Goal: Transaction & Acquisition: Purchase product/service

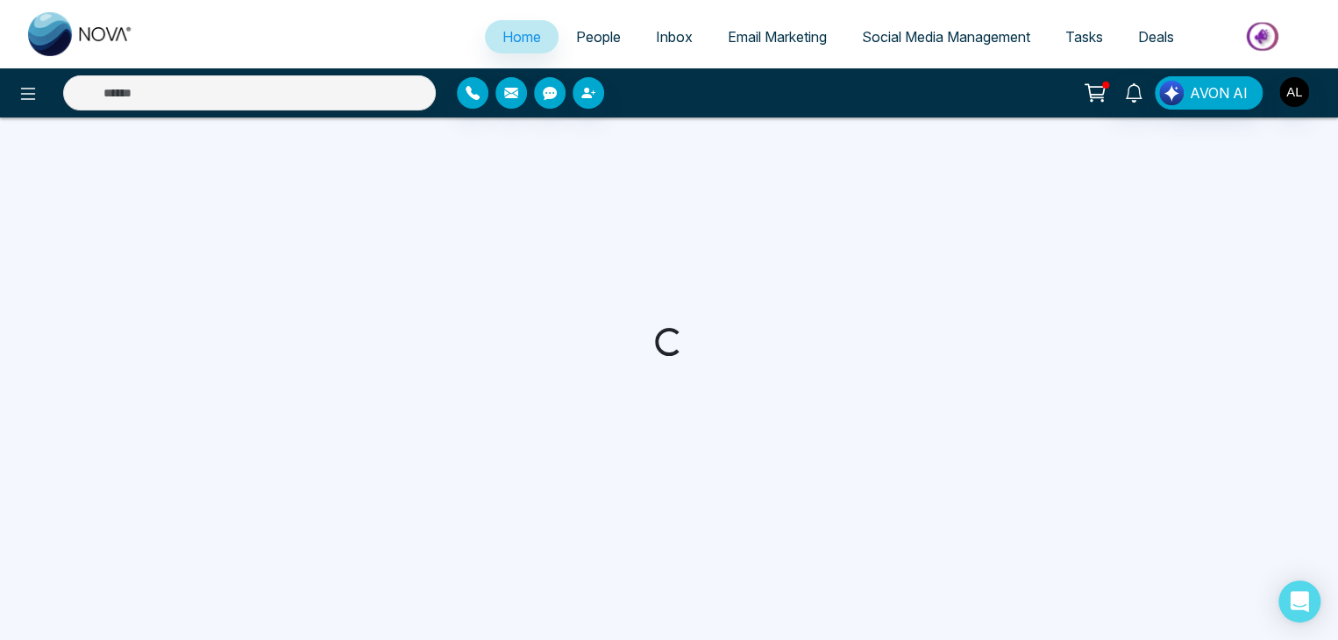
select select "*"
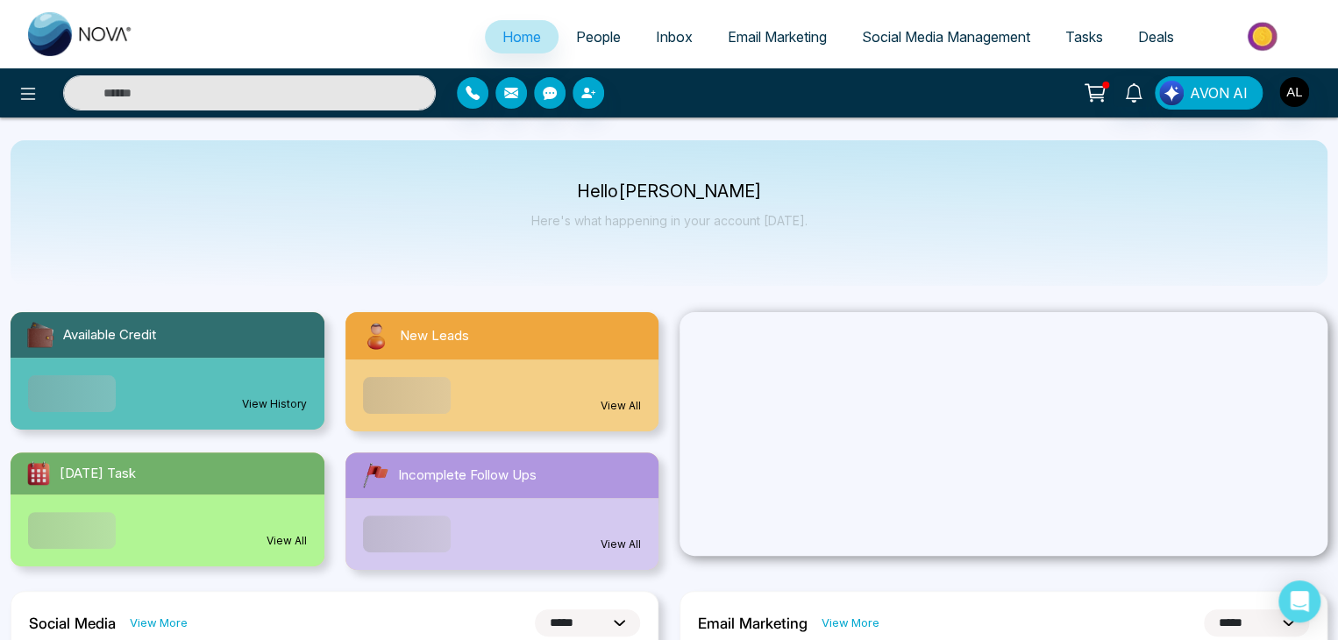
click at [576, 31] on span "People" at bounding box center [598, 37] width 45 height 18
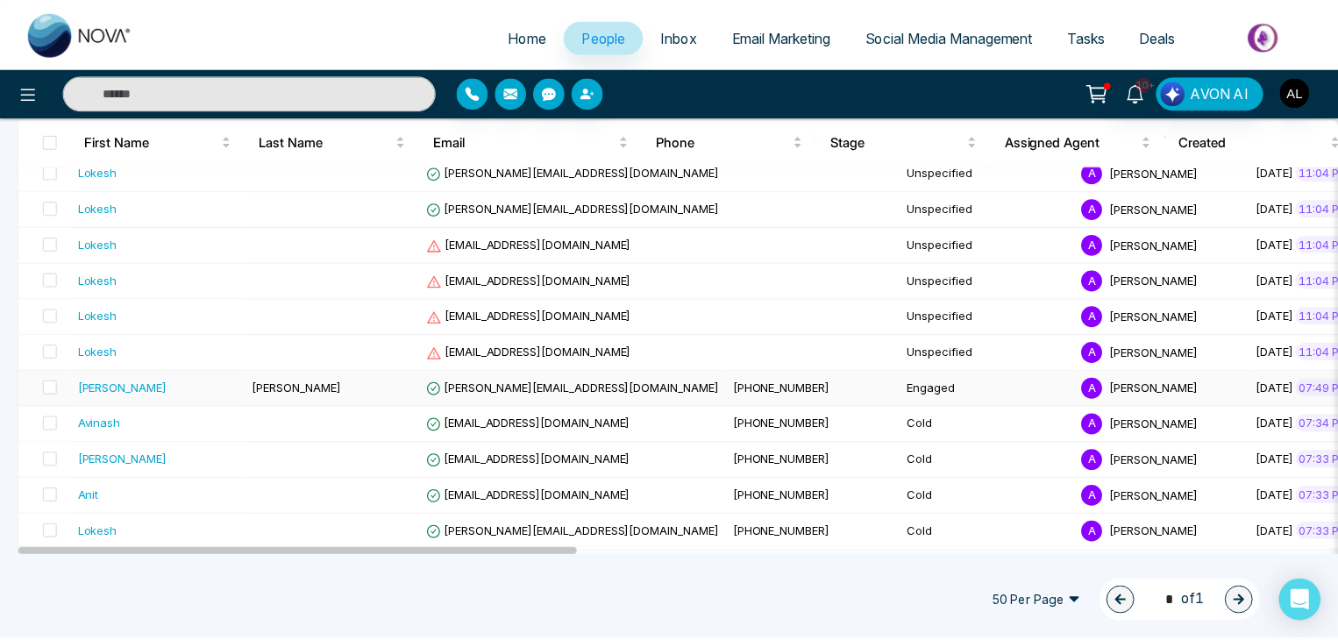
scroll to position [271, 0]
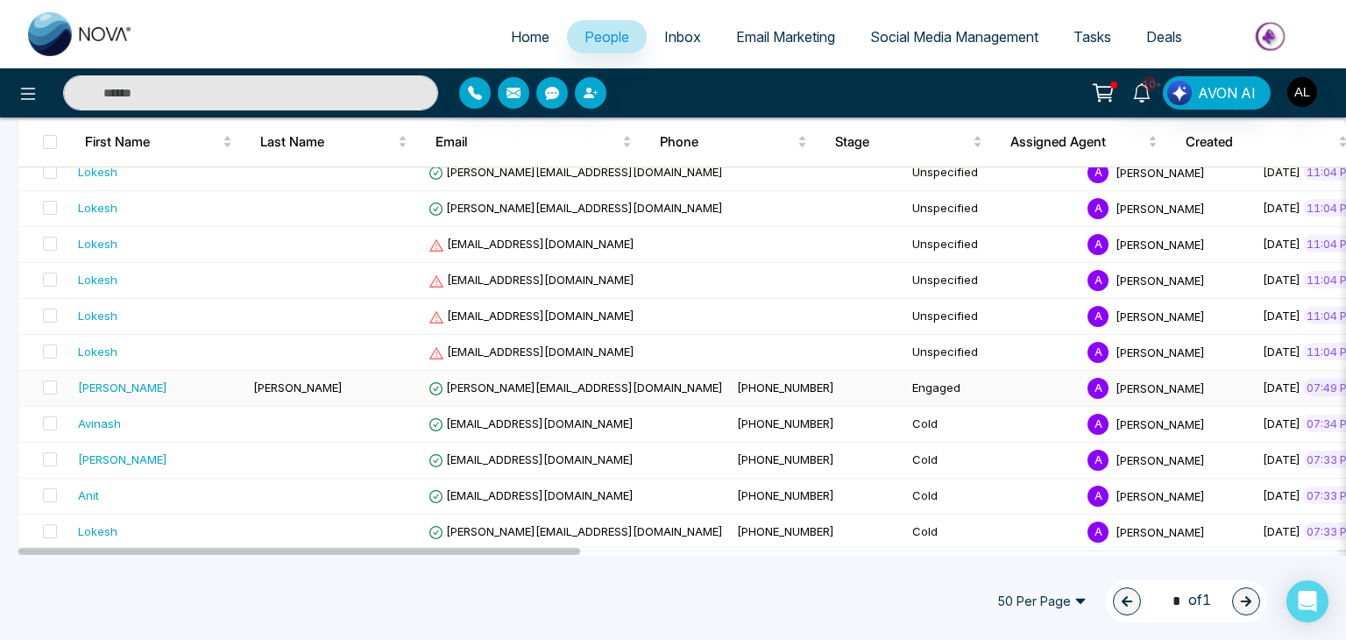
click at [497, 391] on td "Jayesh@mmnovatech.com" at bounding box center [576, 389] width 309 height 36
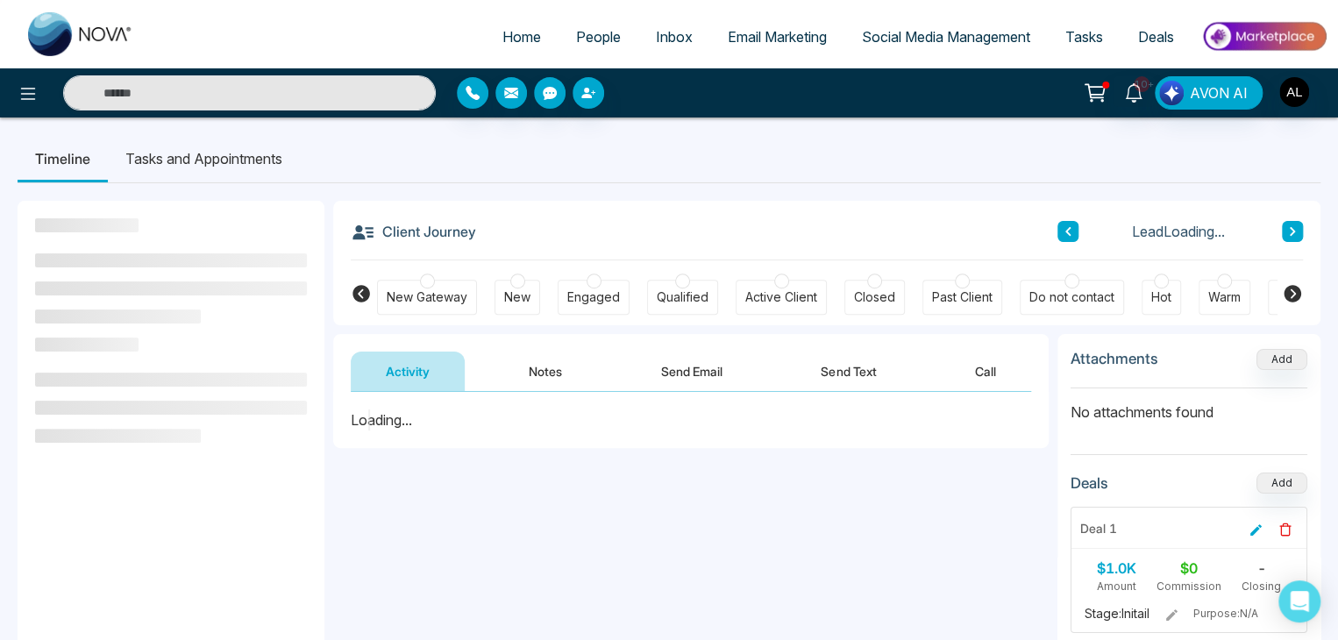
click at [987, 378] on button "Call" at bounding box center [985, 371] width 91 height 39
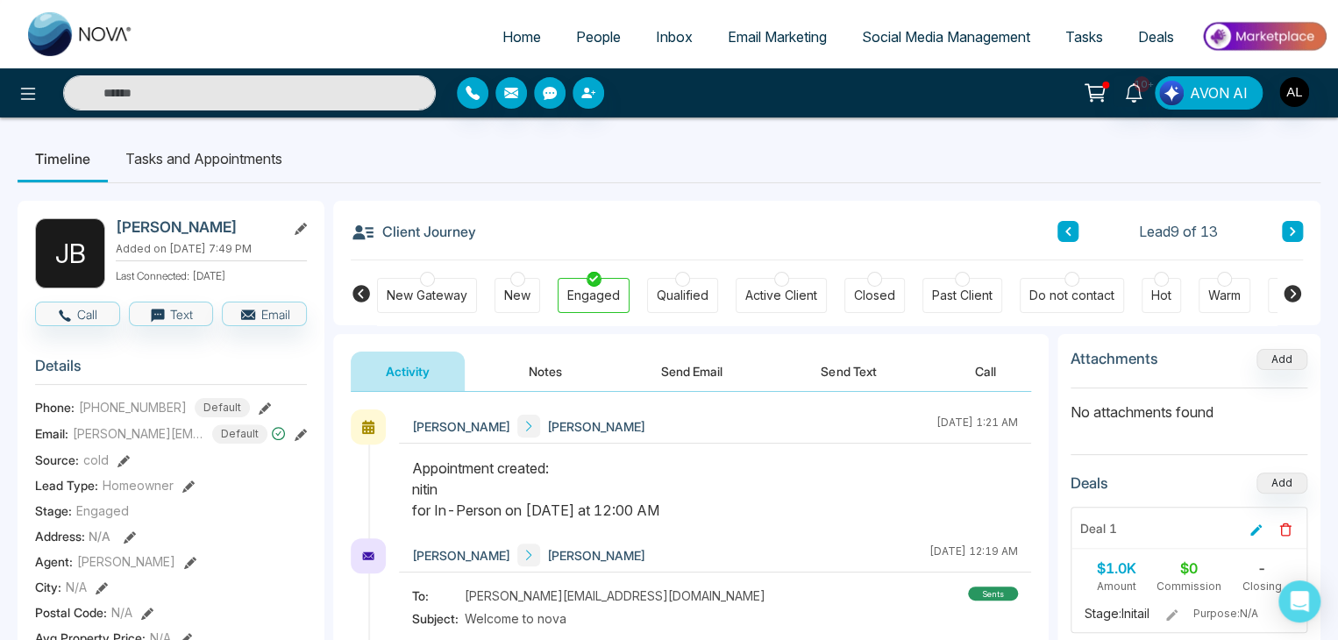
click at [579, 38] on span "People" at bounding box center [598, 37] width 45 height 18
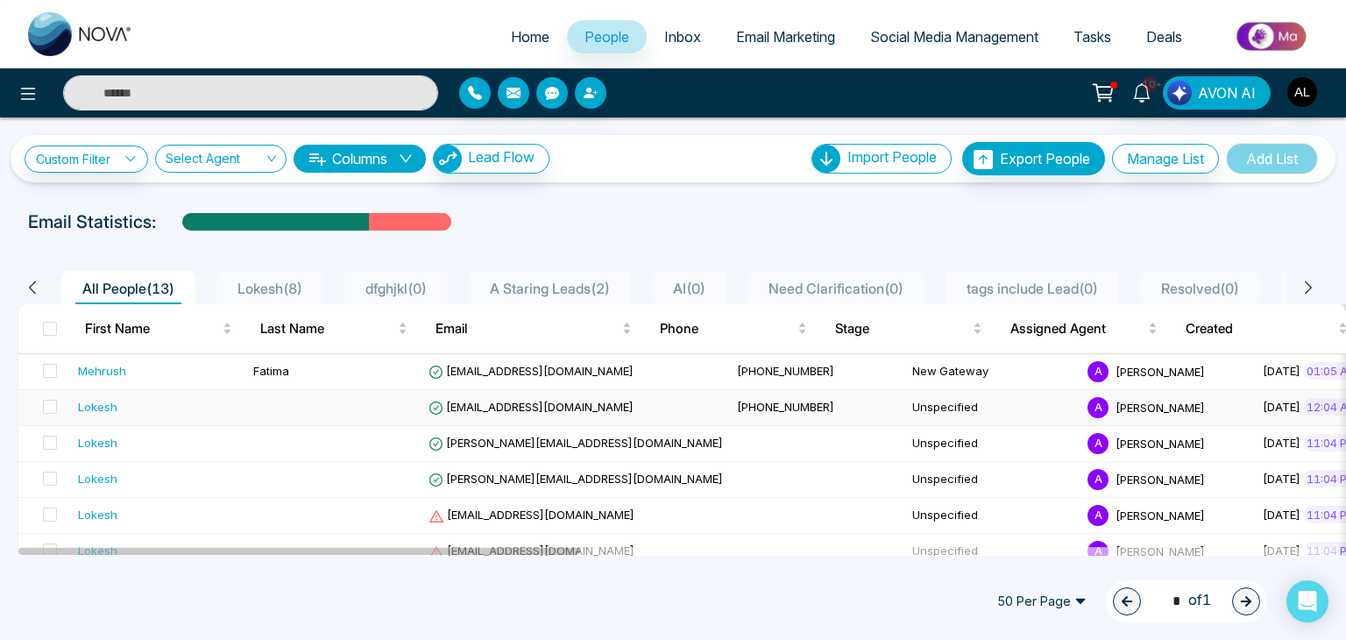
click at [533, 404] on span "lokeshjoshi6454@gmail.com" at bounding box center [531, 407] width 205 height 14
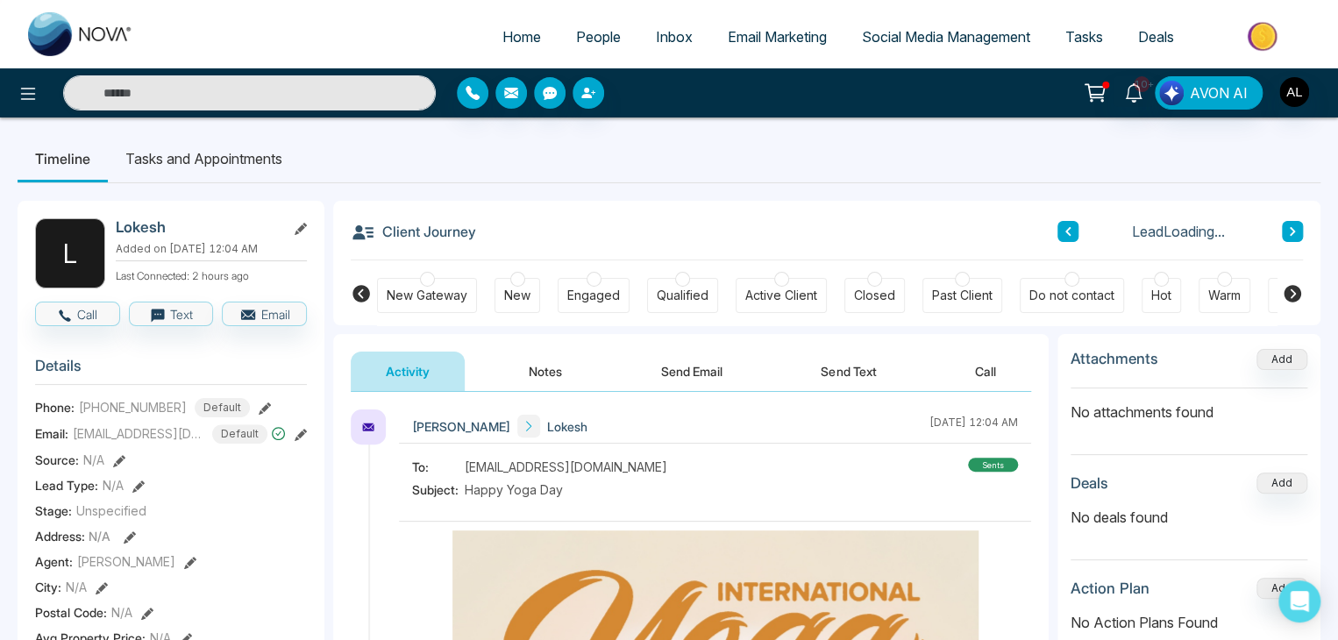
click at [1072, 228] on button at bounding box center [1067, 231] width 21 height 21
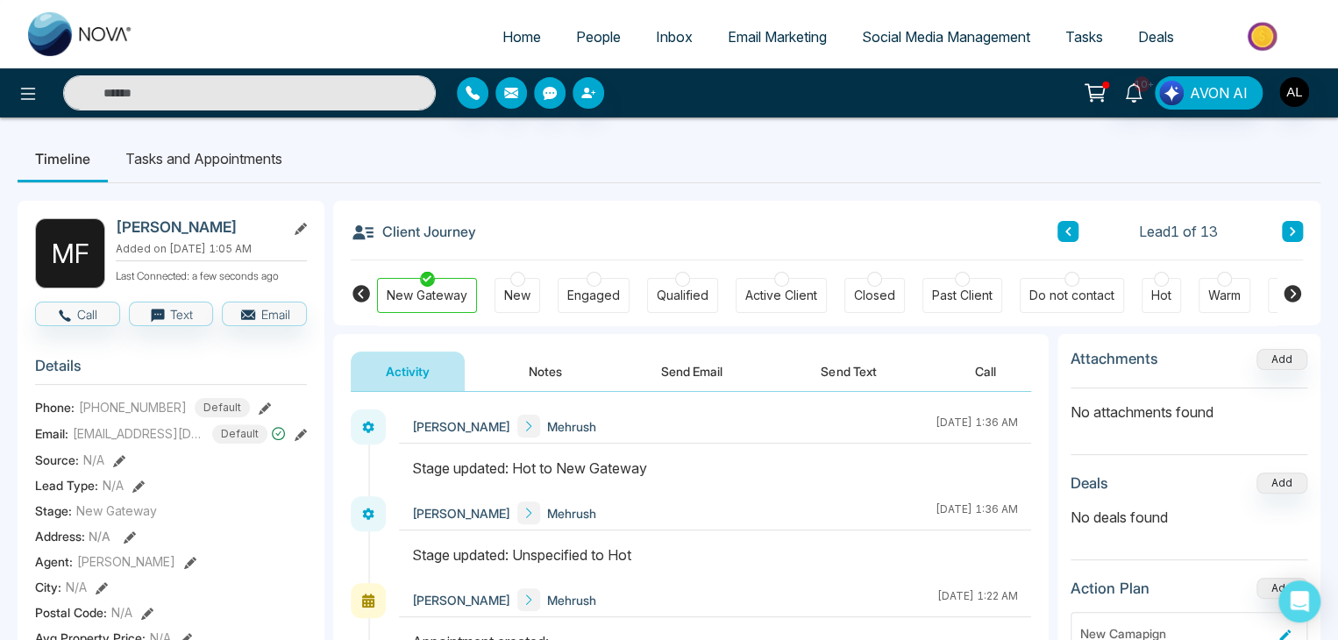
click at [964, 367] on button "Call" at bounding box center [985, 371] width 91 height 39
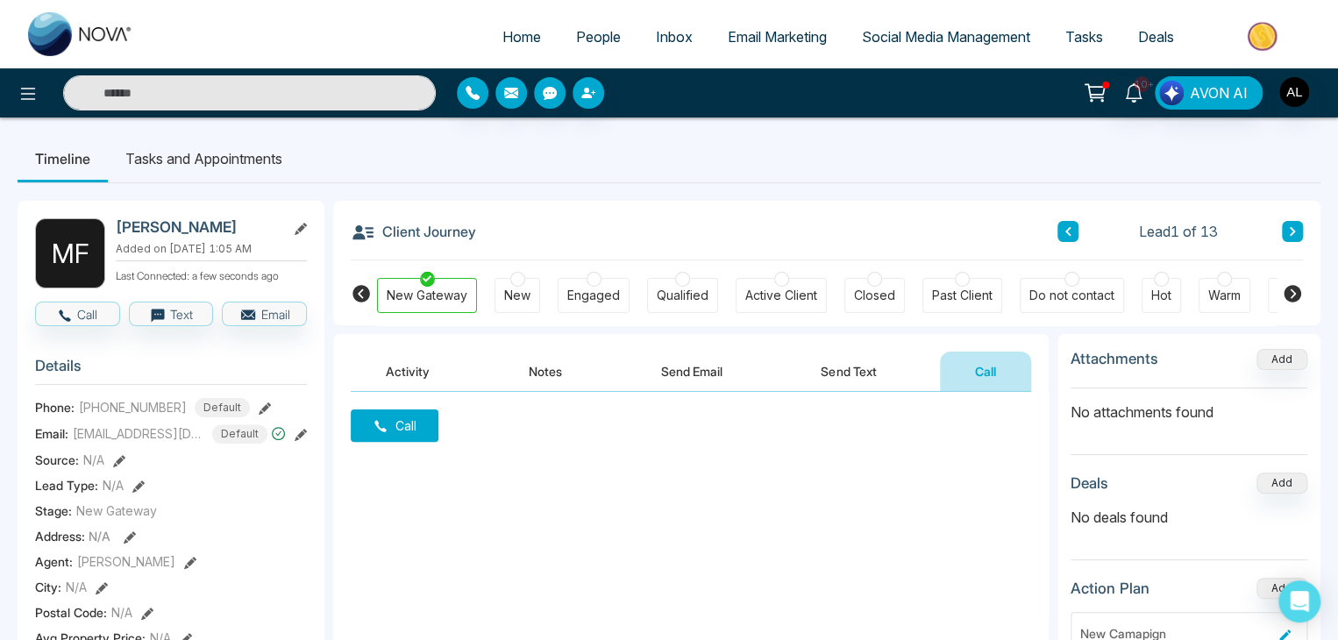
click at [1098, 99] on icon at bounding box center [1095, 93] width 25 height 25
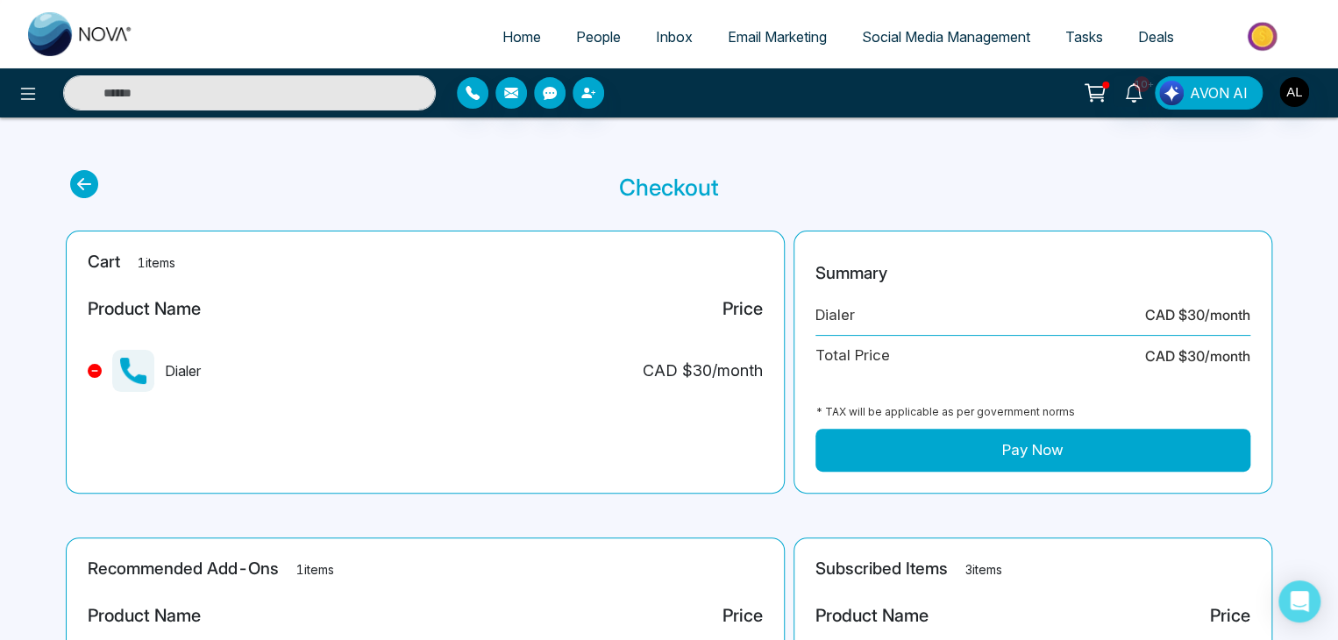
click at [91, 366] on div "Dialer" at bounding box center [144, 371] width 113 height 42
click at [97, 371] on icon at bounding box center [94, 370] width 7 height 7
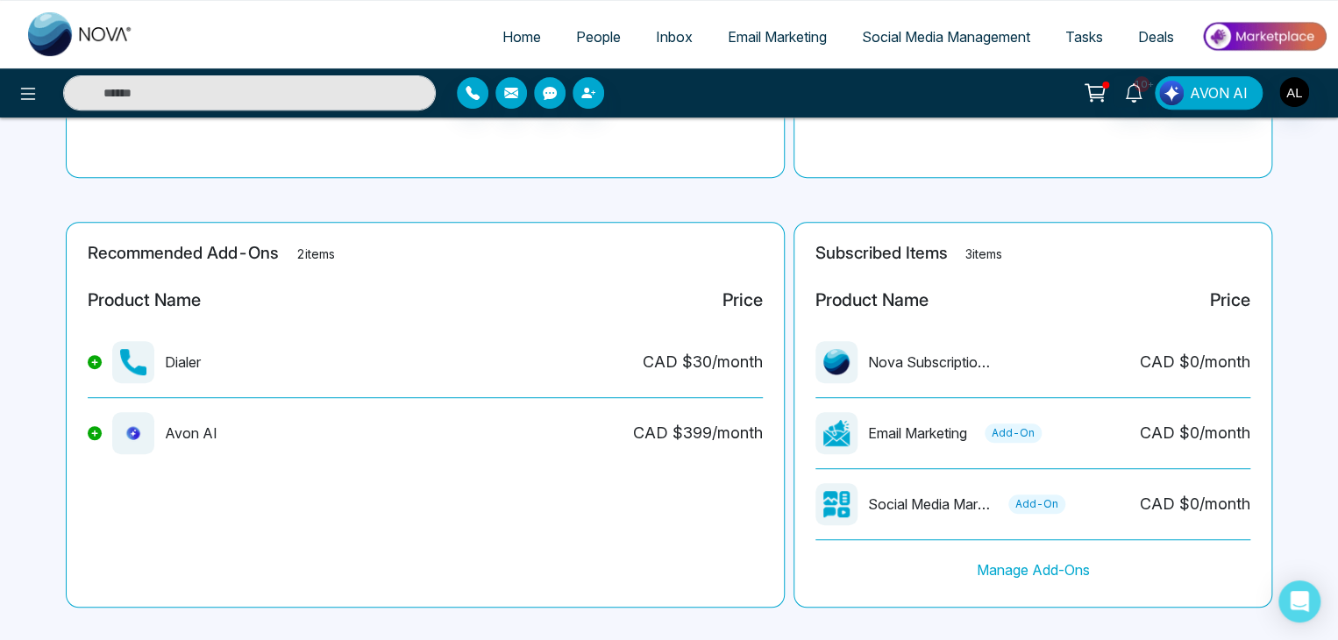
scroll to position [335, 0]
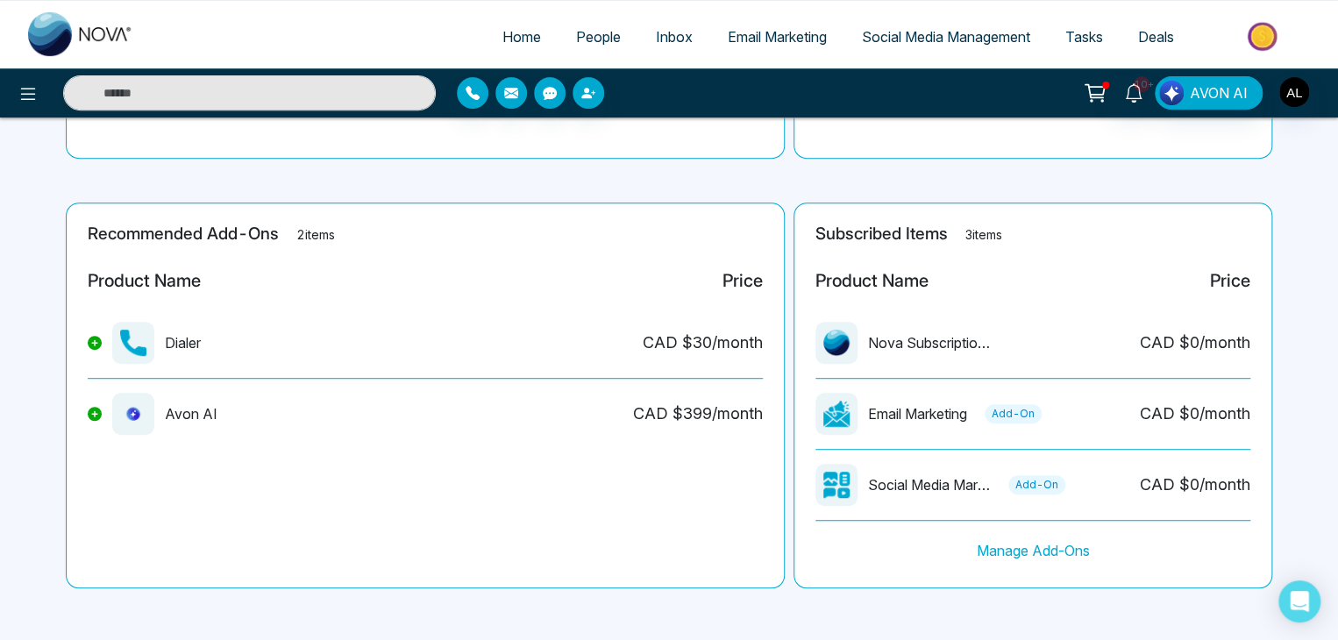
click at [91, 411] on button at bounding box center [95, 414] width 14 height 14
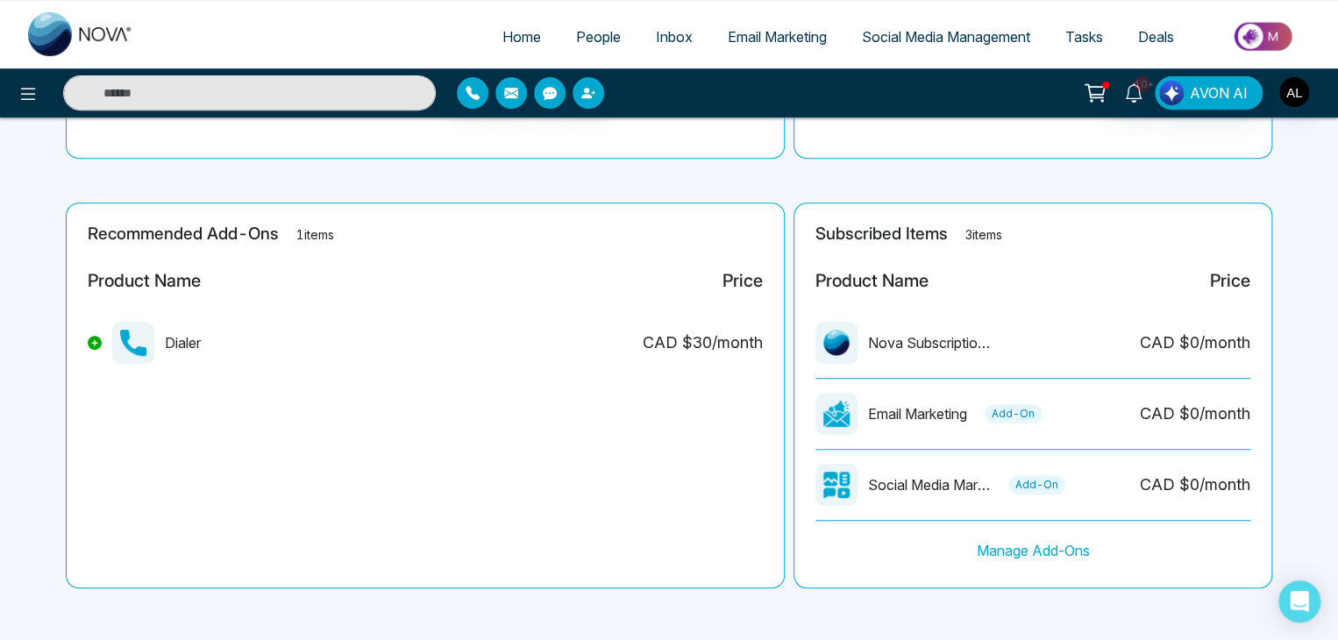
click at [95, 330] on div "Dialer" at bounding box center [144, 343] width 113 height 42
click at [91, 343] on icon at bounding box center [94, 342] width 7 height 7
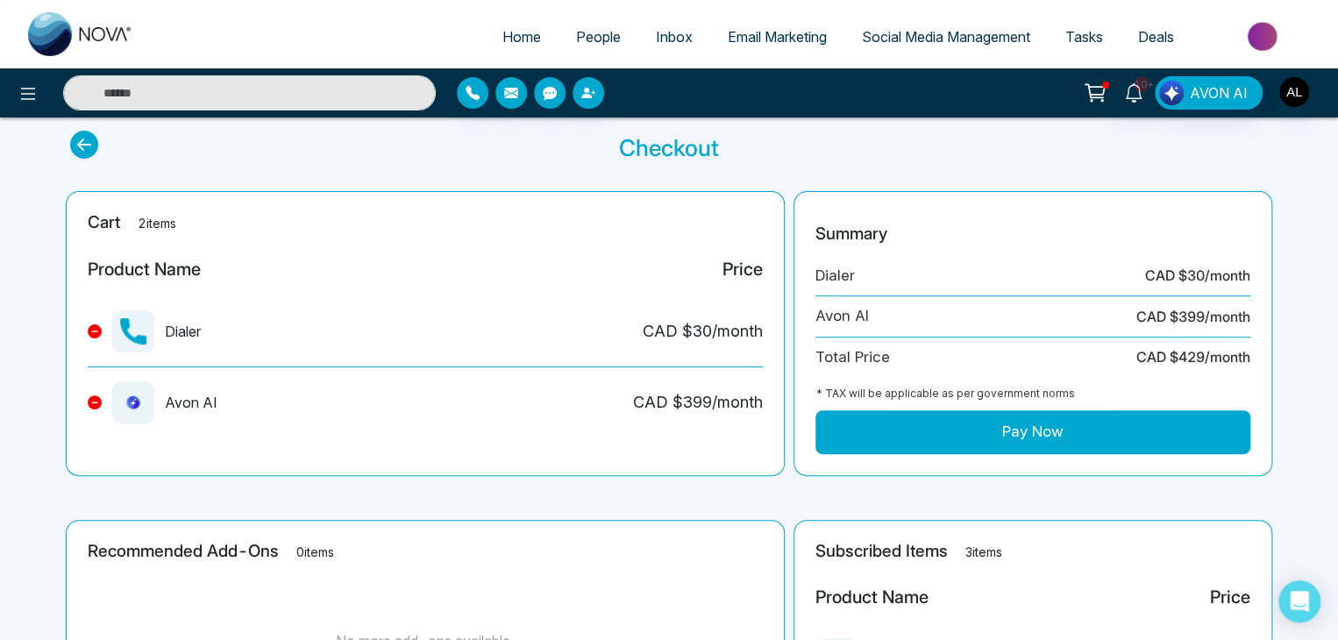
scroll to position [0, 0]
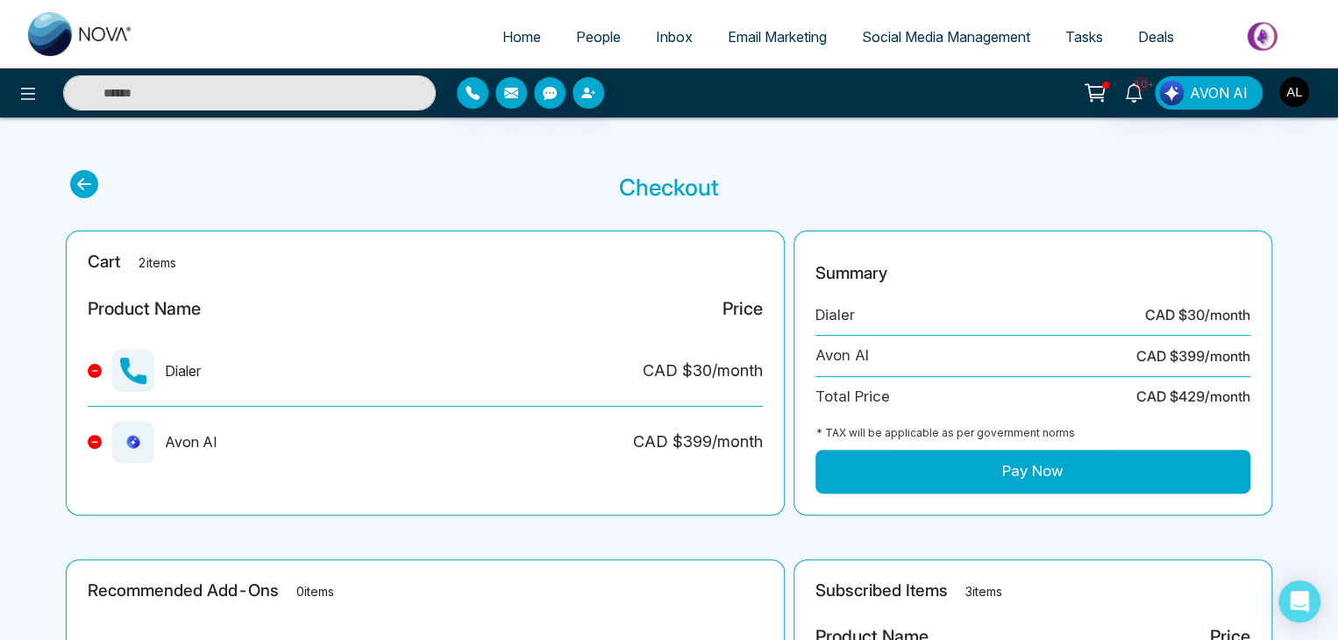
click at [1003, 475] on button "Pay Now" at bounding box center [1032, 472] width 435 height 44
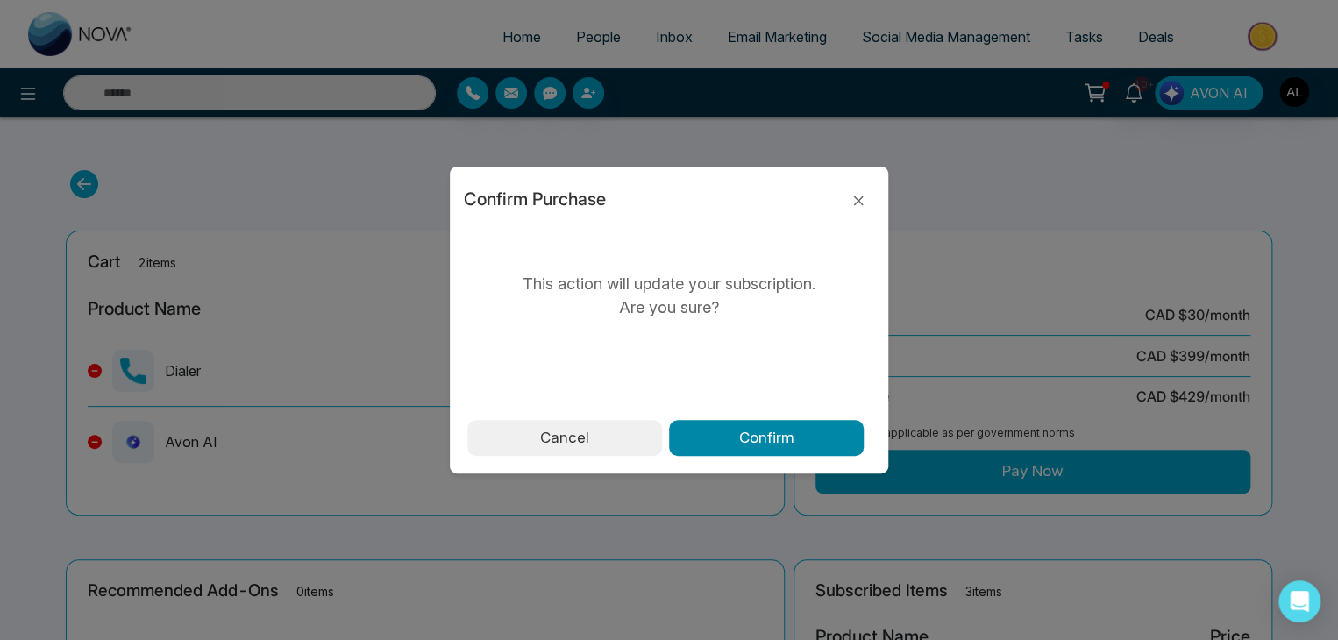
click at [719, 439] on button "Confirm" at bounding box center [766, 438] width 195 height 37
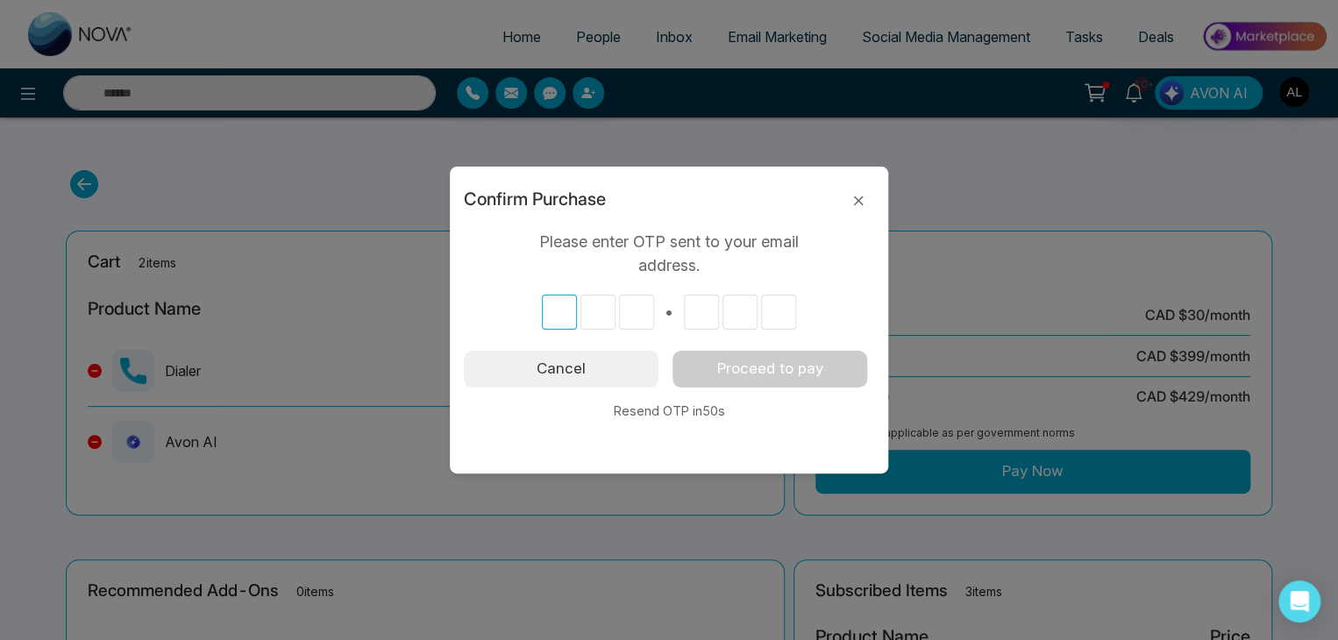
click at [554, 314] on input "text" at bounding box center [559, 312] width 35 height 35
type input "*"
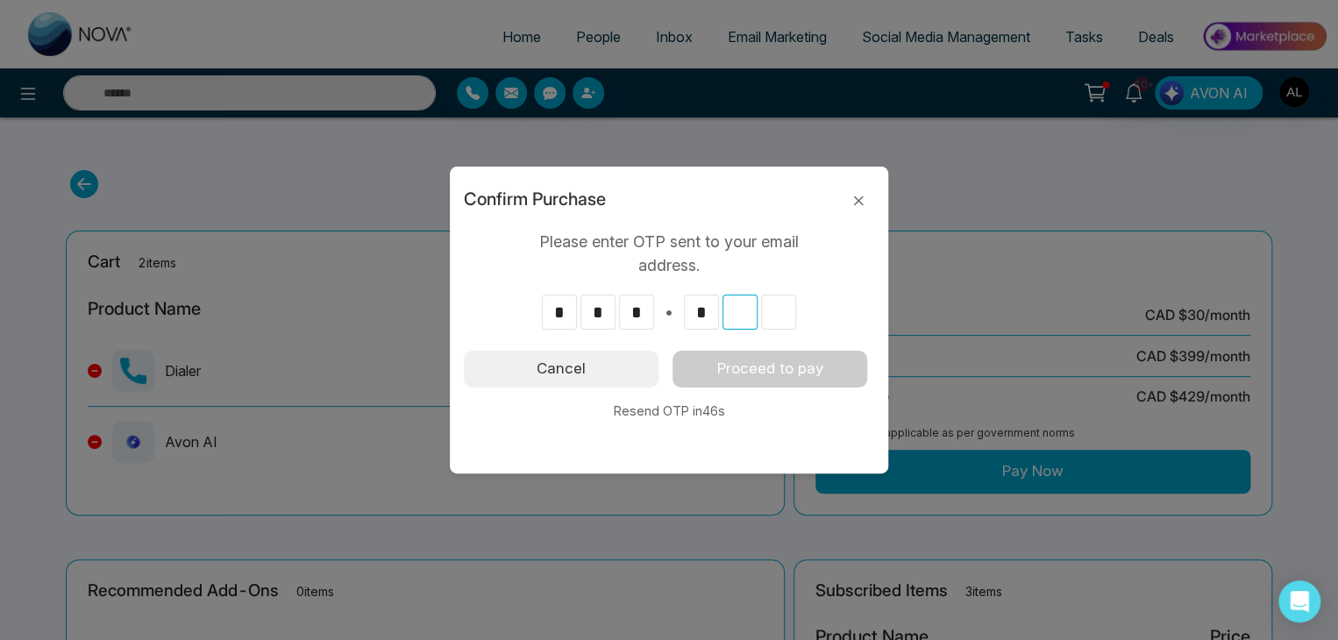
type input "*"
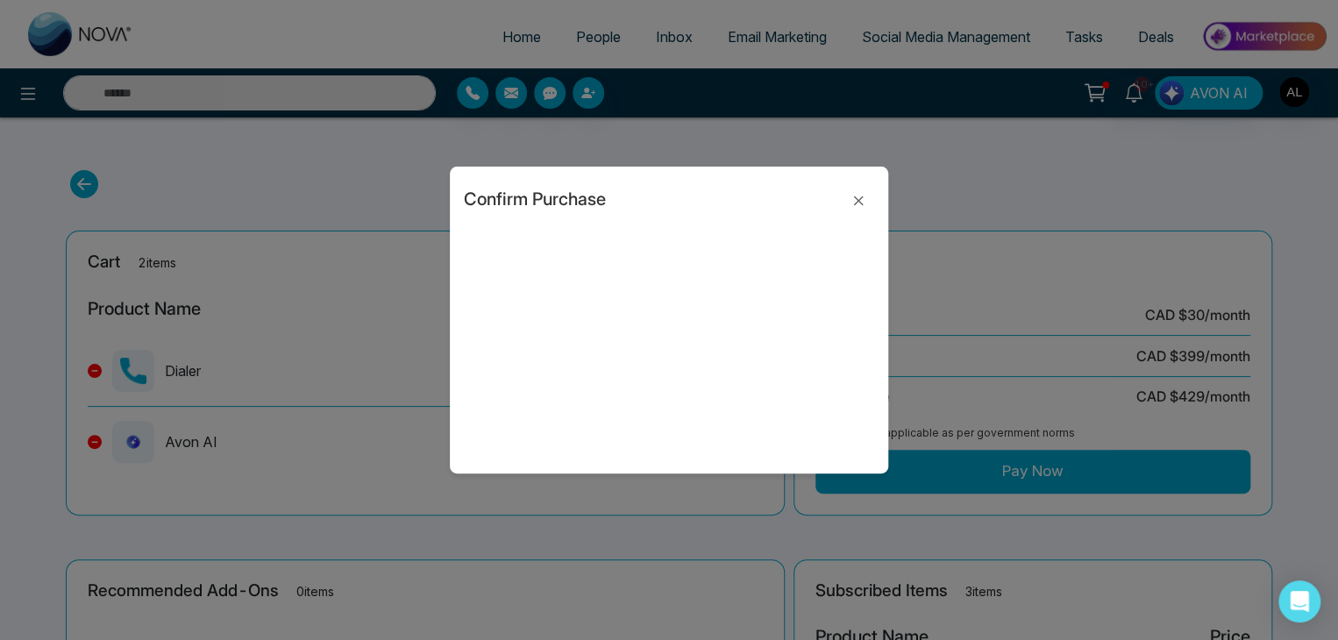
type input "*"
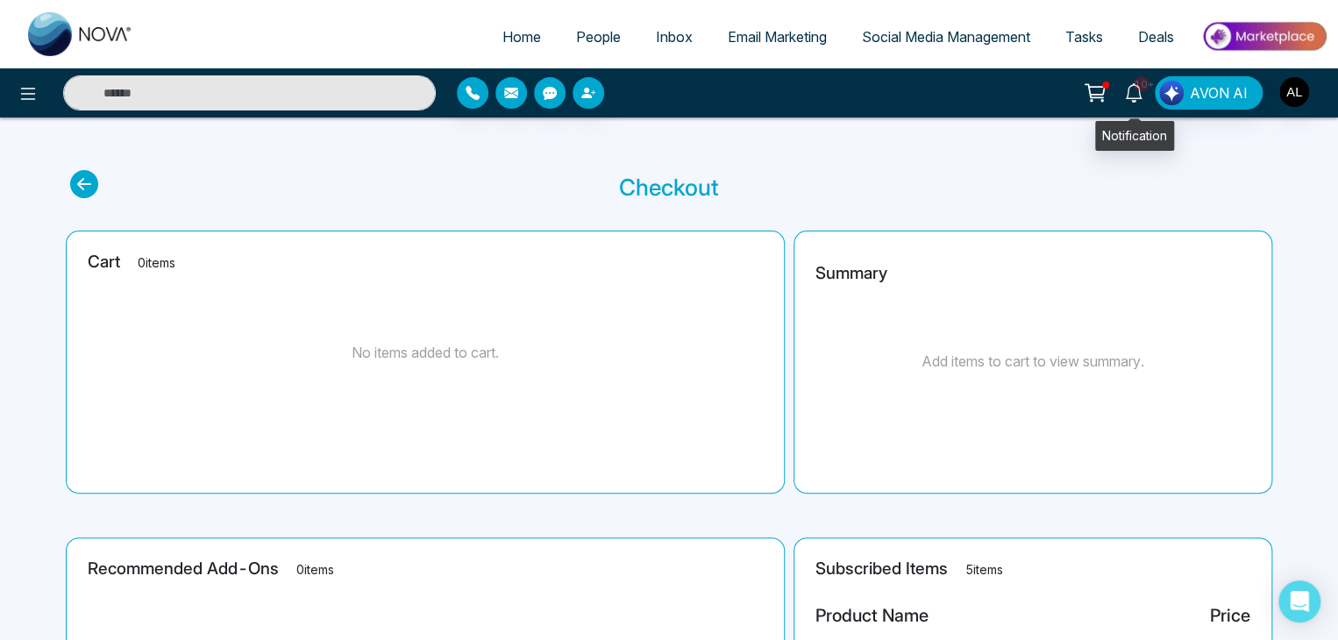
click at [1134, 92] on icon at bounding box center [1133, 92] width 19 height 19
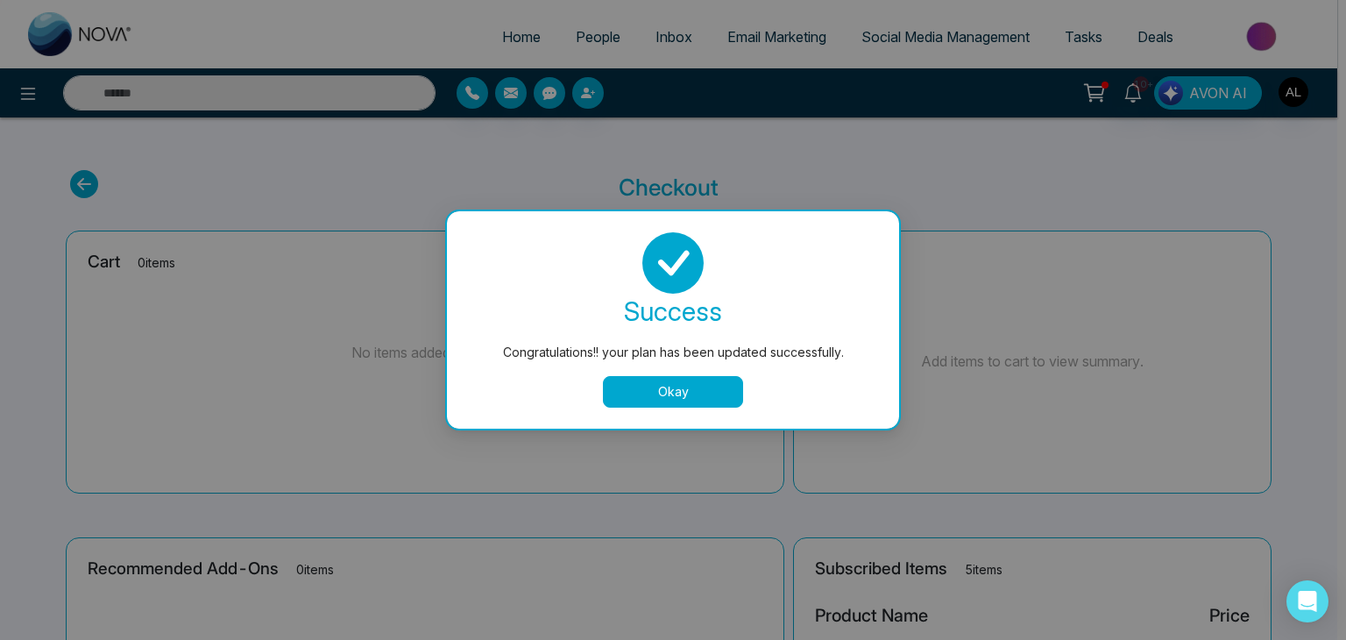
click at [702, 394] on button "Okay" at bounding box center [673, 392] width 140 height 32
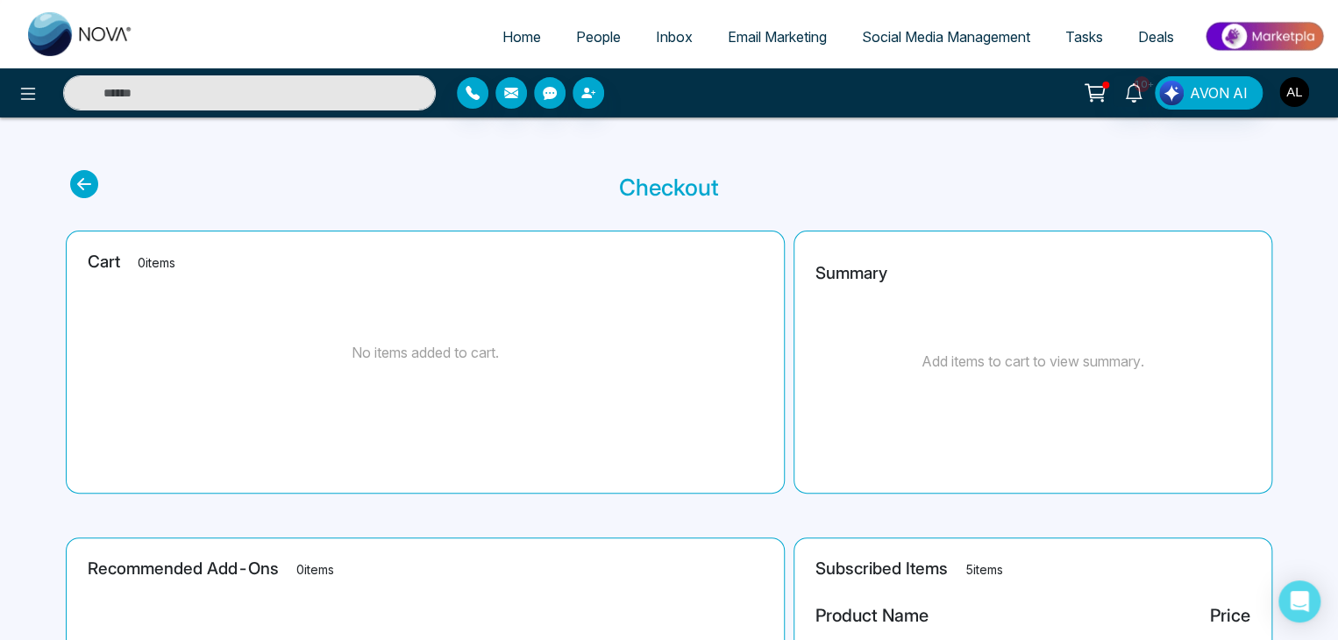
click at [1304, 93] on img "button" at bounding box center [1294, 92] width 30 height 30
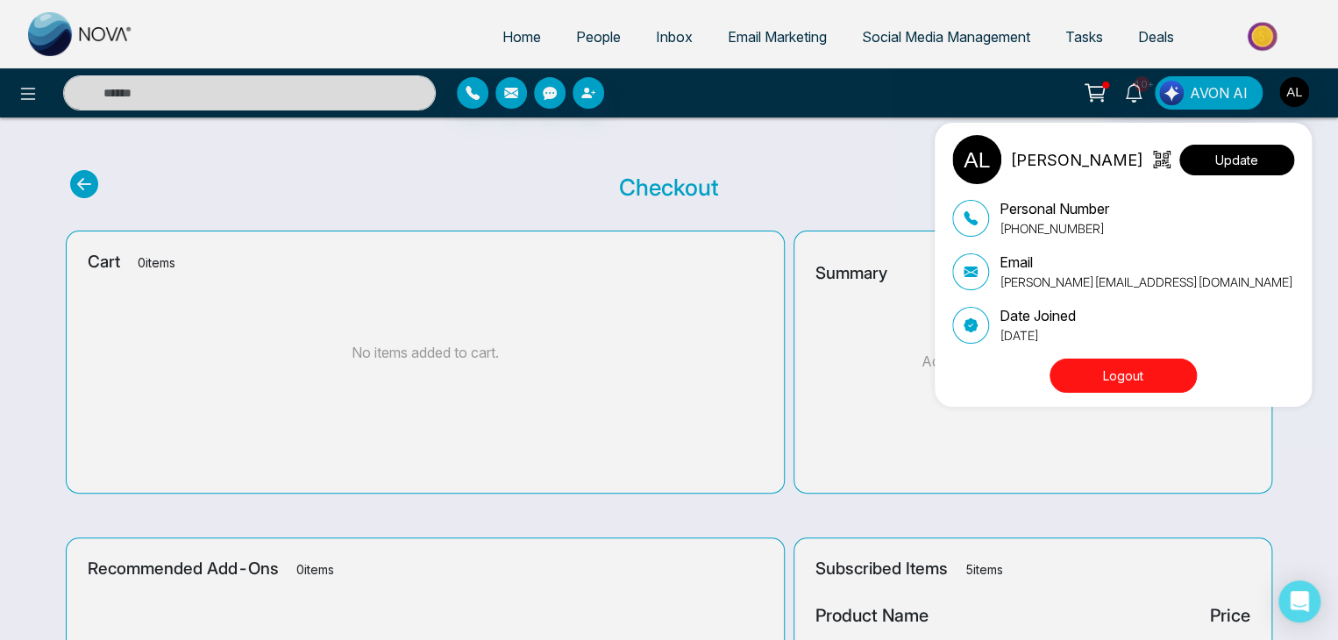
drag, startPoint x: 1220, startPoint y: 156, endPoint x: 1218, endPoint y: 166, distance: 10.0
click at [1218, 166] on button "Update" at bounding box center [1236, 160] width 115 height 31
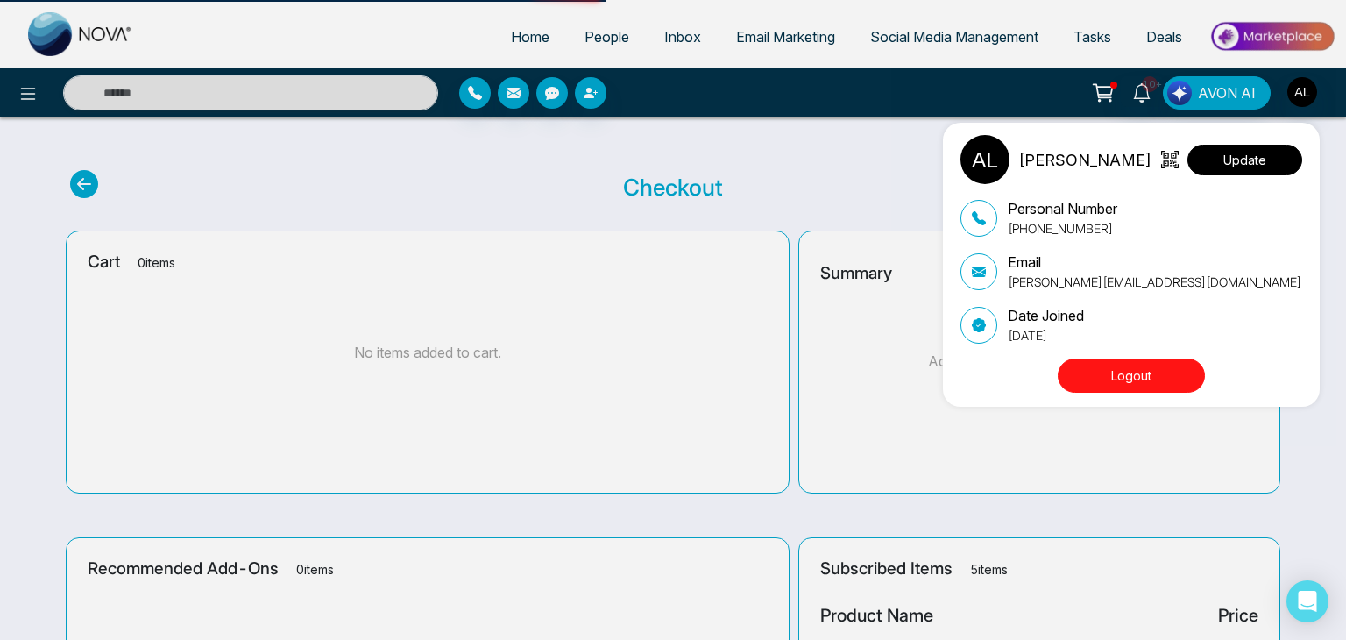
select select "***"
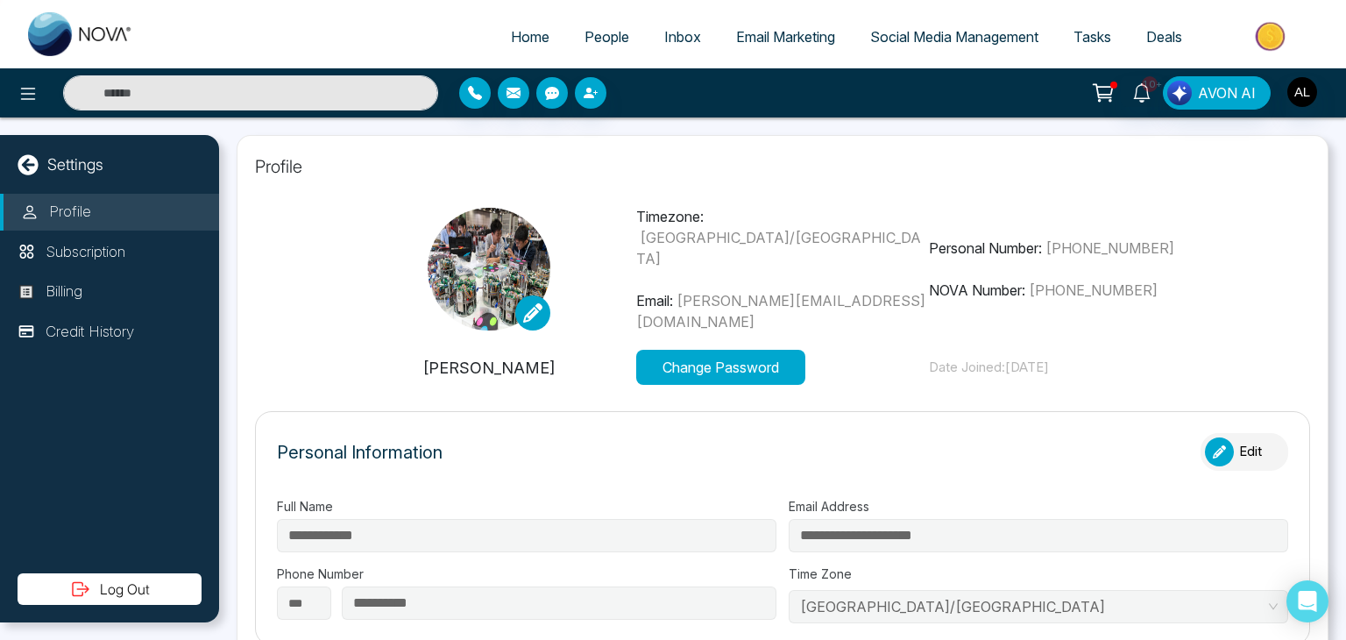
type input "**********"
click at [95, 272] on div "Profile Subscription Billing Credit History" at bounding box center [109, 384] width 219 height 380
click at [112, 243] on p "Subscription" at bounding box center [86, 252] width 80 height 23
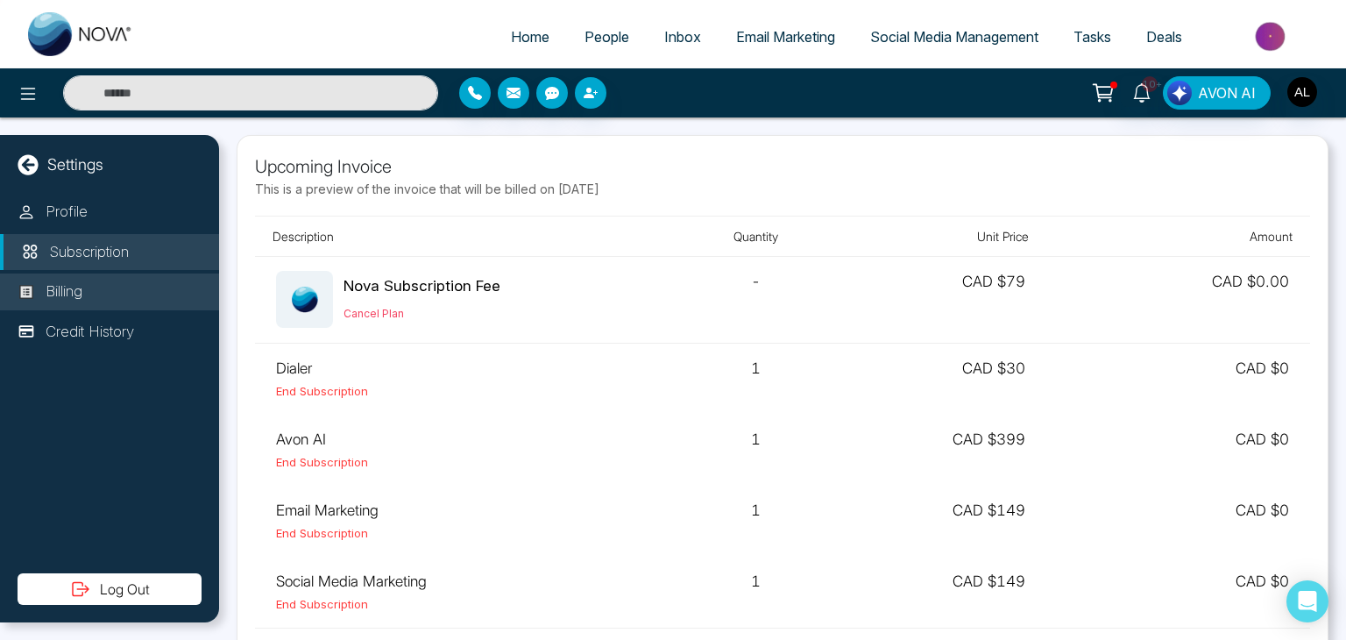
click at [63, 309] on li "Billing" at bounding box center [109, 292] width 219 height 37
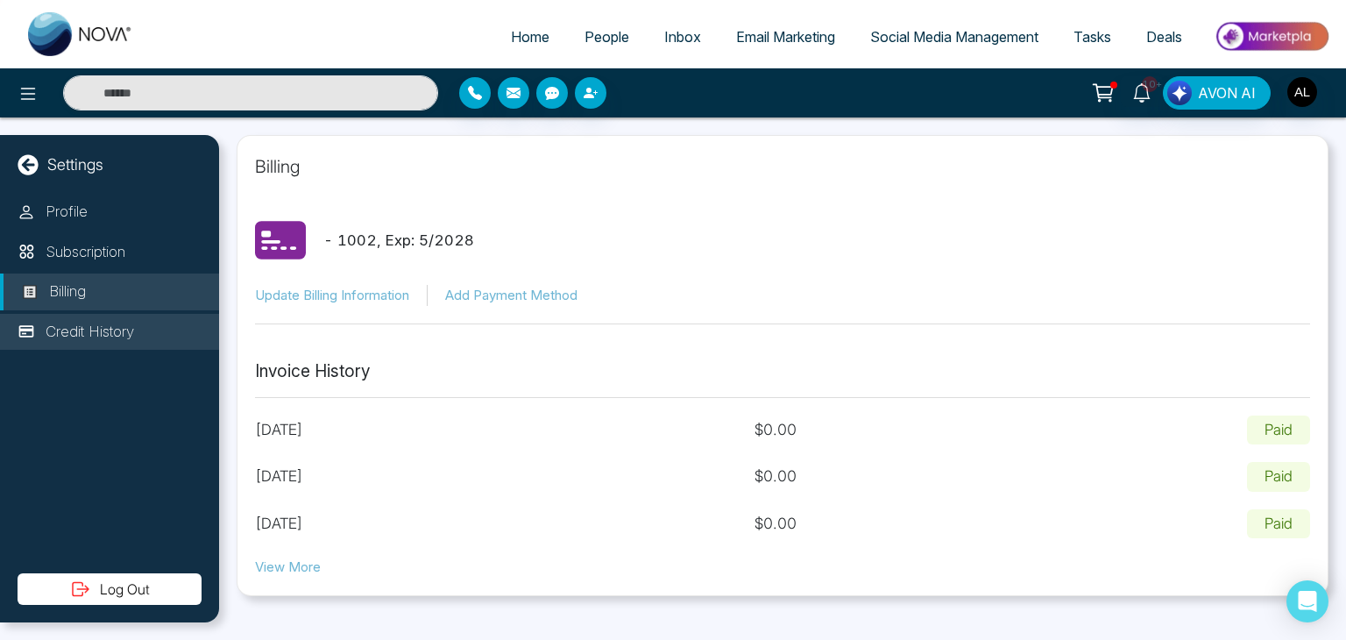
click at [123, 342] on p "Credit History" at bounding box center [90, 332] width 89 height 23
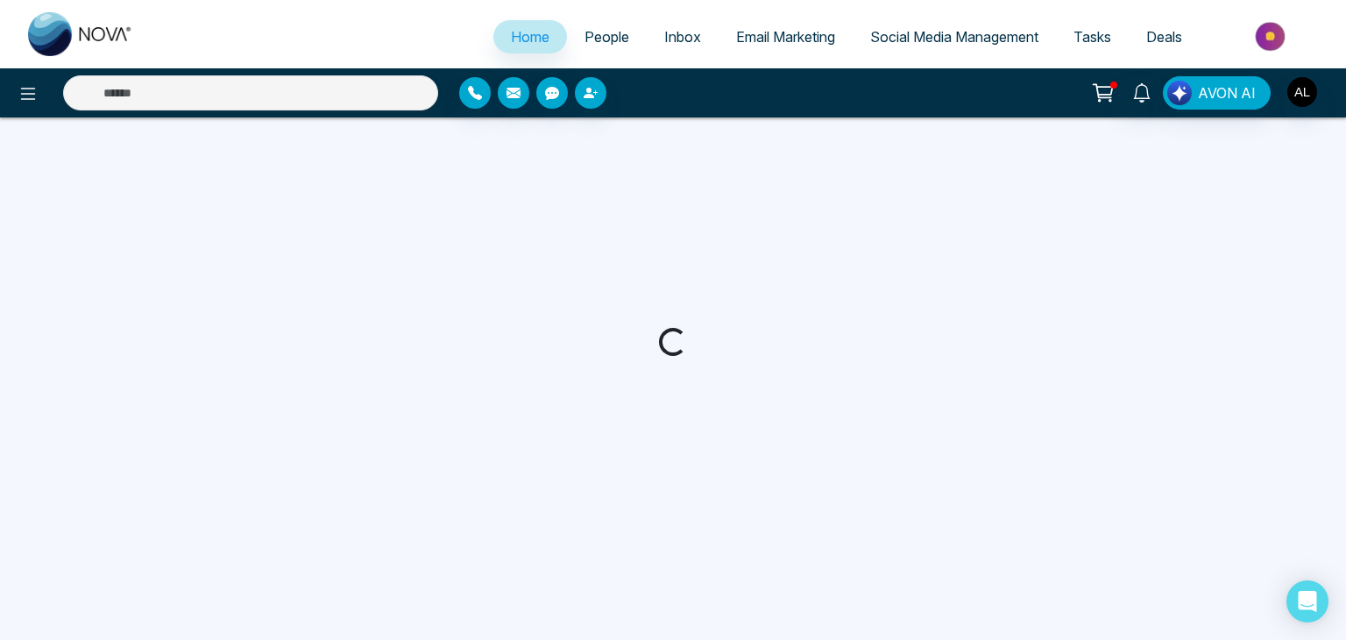
select select "*"
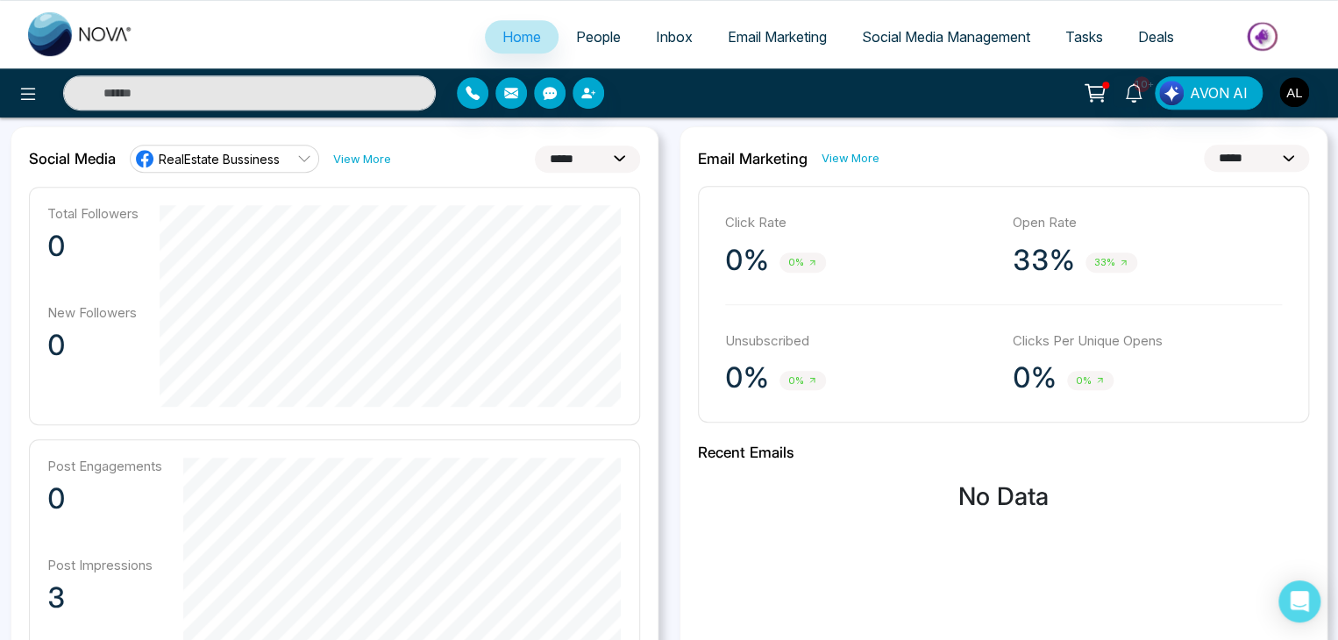
scroll to position [175, 0]
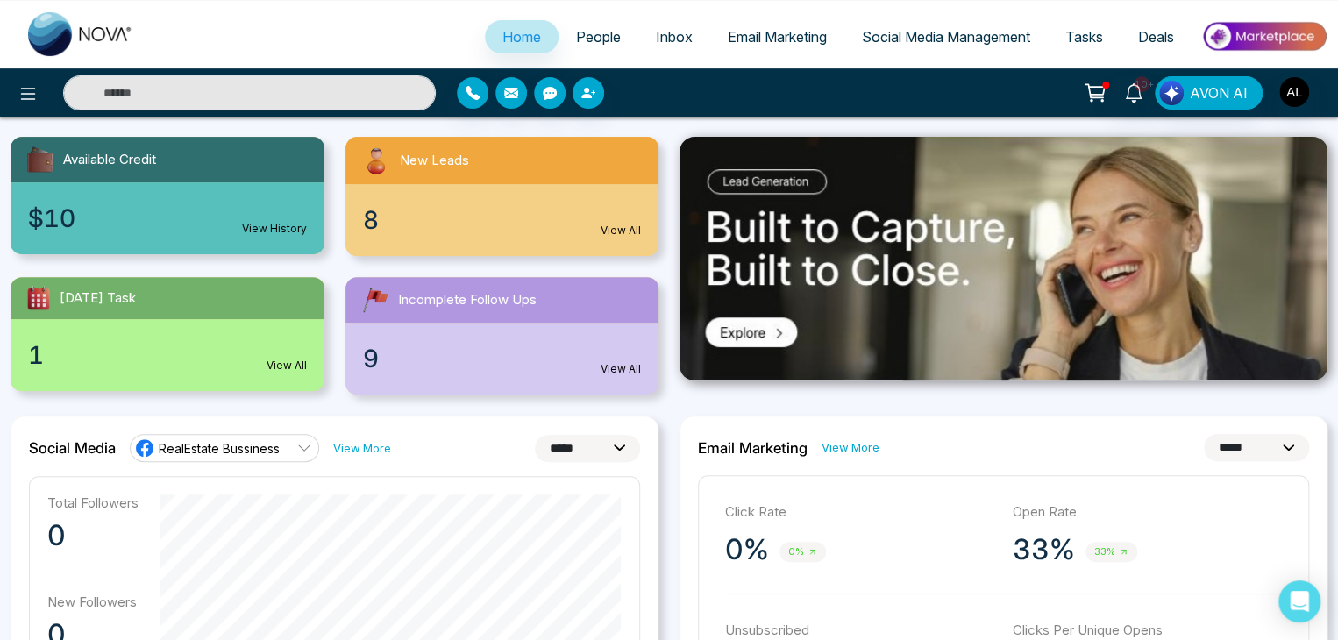
click at [280, 451] on span "RealEstate Bussiness" at bounding box center [219, 448] width 121 height 17
click at [1294, 90] on img "button" at bounding box center [1294, 92] width 30 height 30
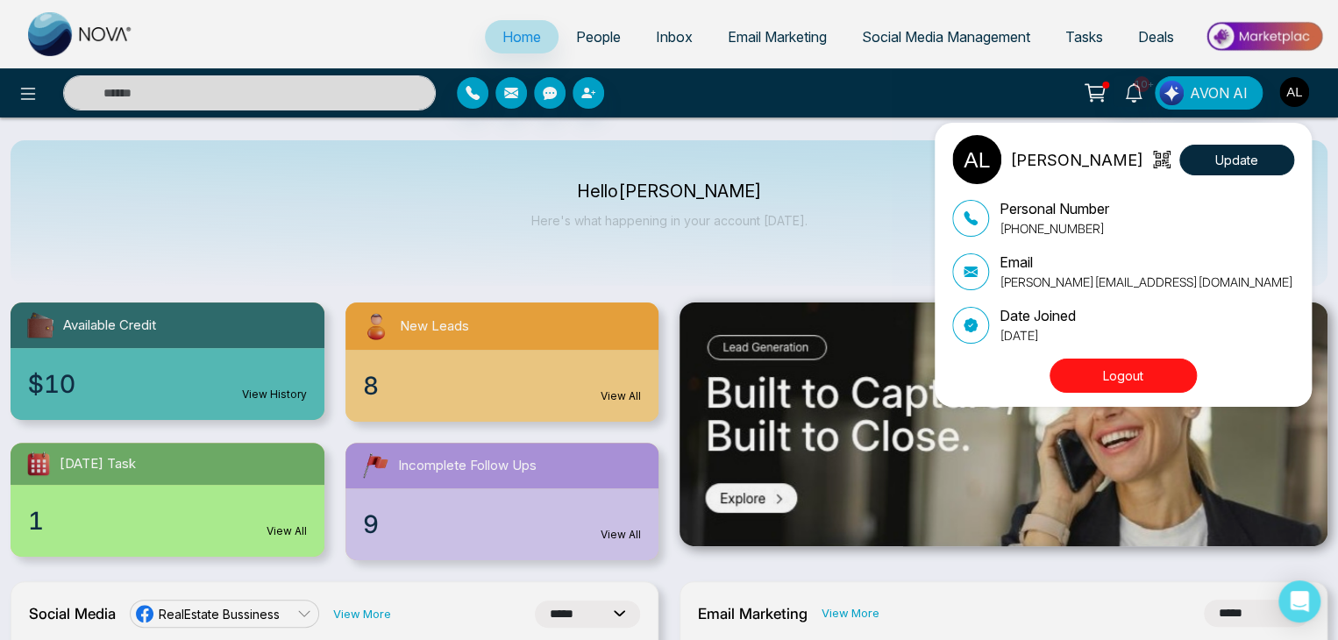
scroll to position [0, 0]
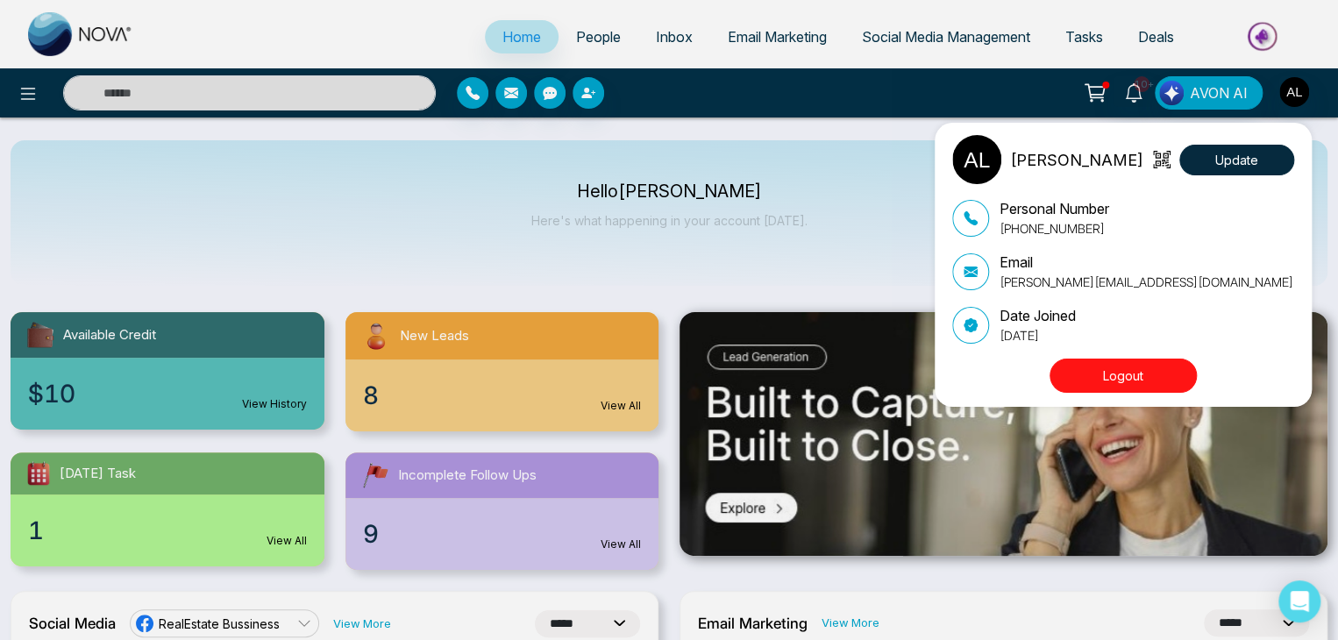
click at [938, 46] on div "ADMIN lokesh Update Personal Number +918421020309 Email lokesh@mmnovatech.com D…" at bounding box center [669, 320] width 1338 height 640
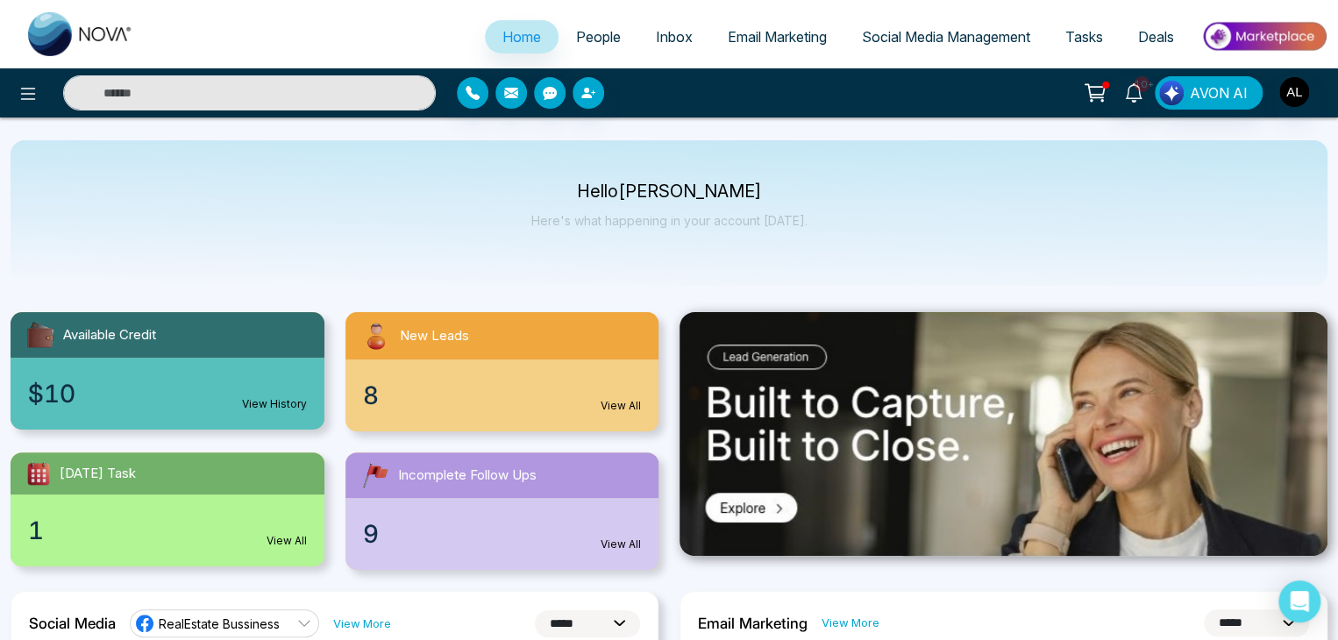
click at [939, 44] on span "Social Media Management" at bounding box center [946, 37] width 168 height 18
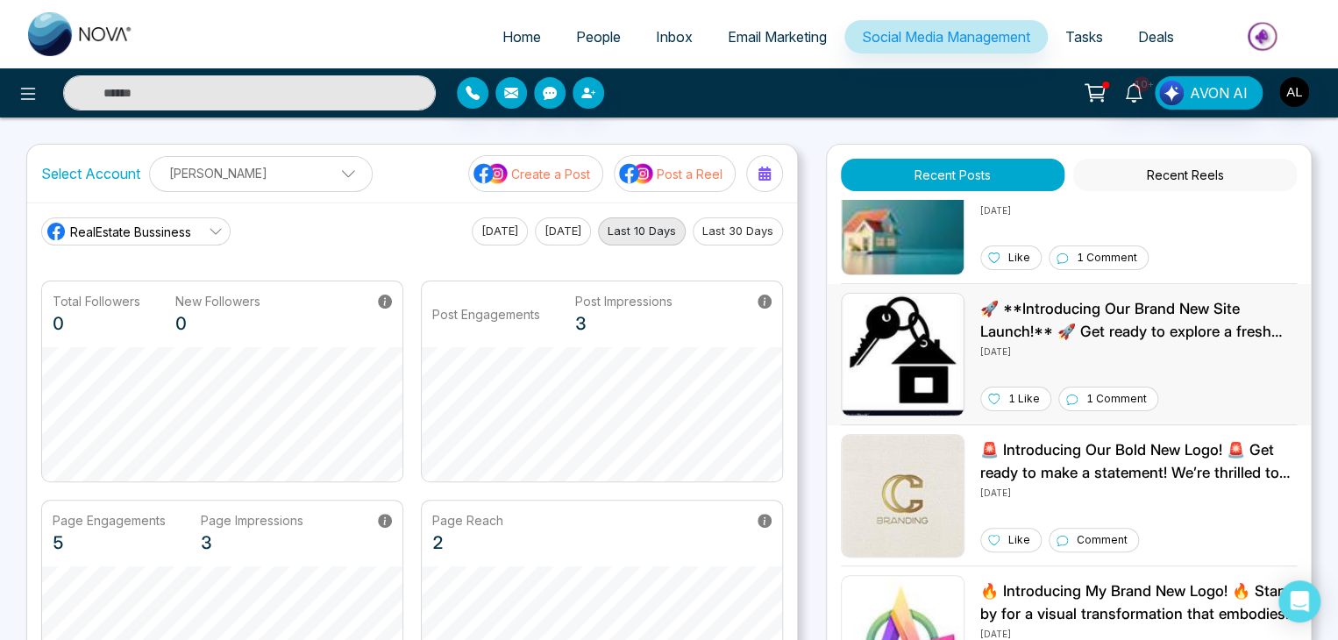
scroll to position [1227, 0]
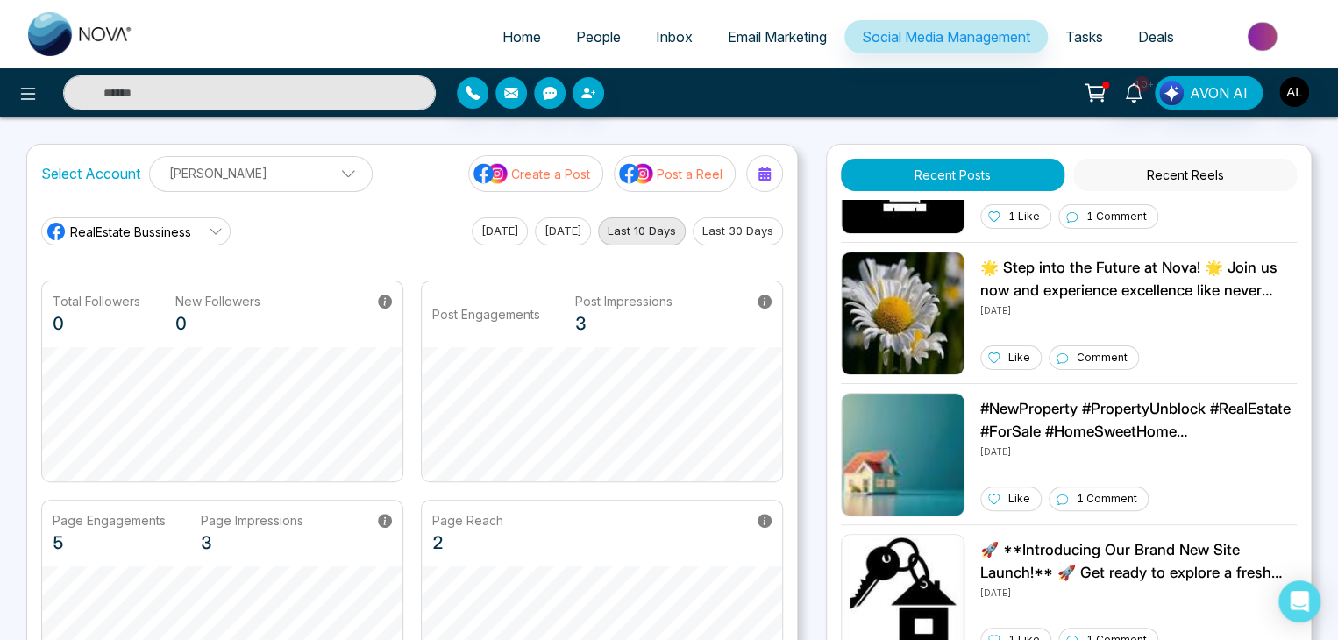
drag, startPoint x: 933, startPoint y: 311, endPoint x: 835, endPoint y: 114, distance: 220.3
click at [835, 114] on div "10+ AVON AI" at bounding box center [669, 92] width 1338 height 49
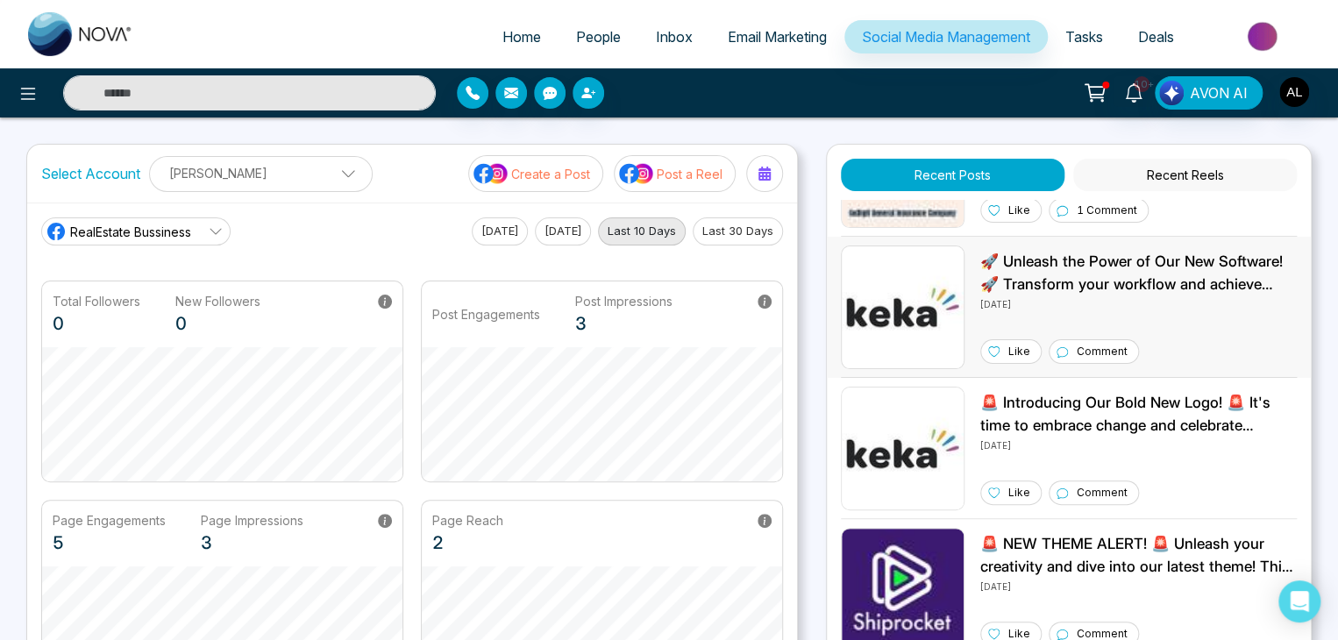
scroll to position [526, 0]
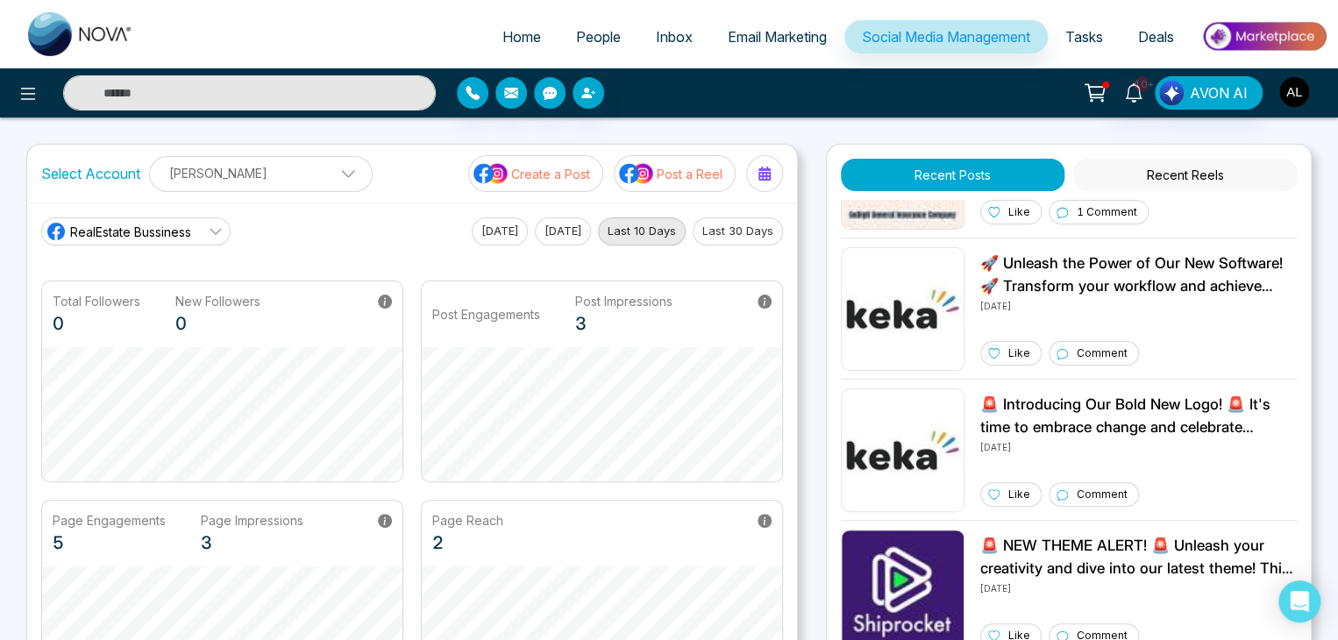
click at [1299, 89] on img "button" at bounding box center [1294, 92] width 30 height 30
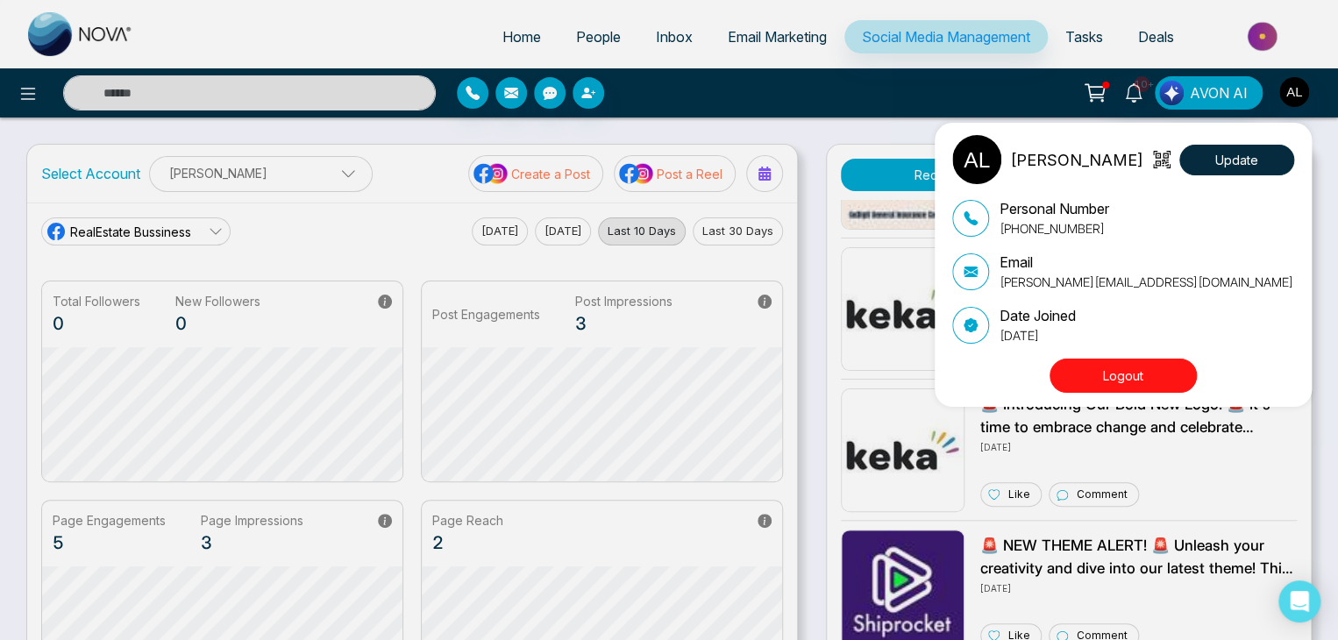
click at [1084, 361] on button "Logout" at bounding box center [1122, 376] width 147 height 34
click at [1080, 366] on button "Logout" at bounding box center [1122, 376] width 147 height 34
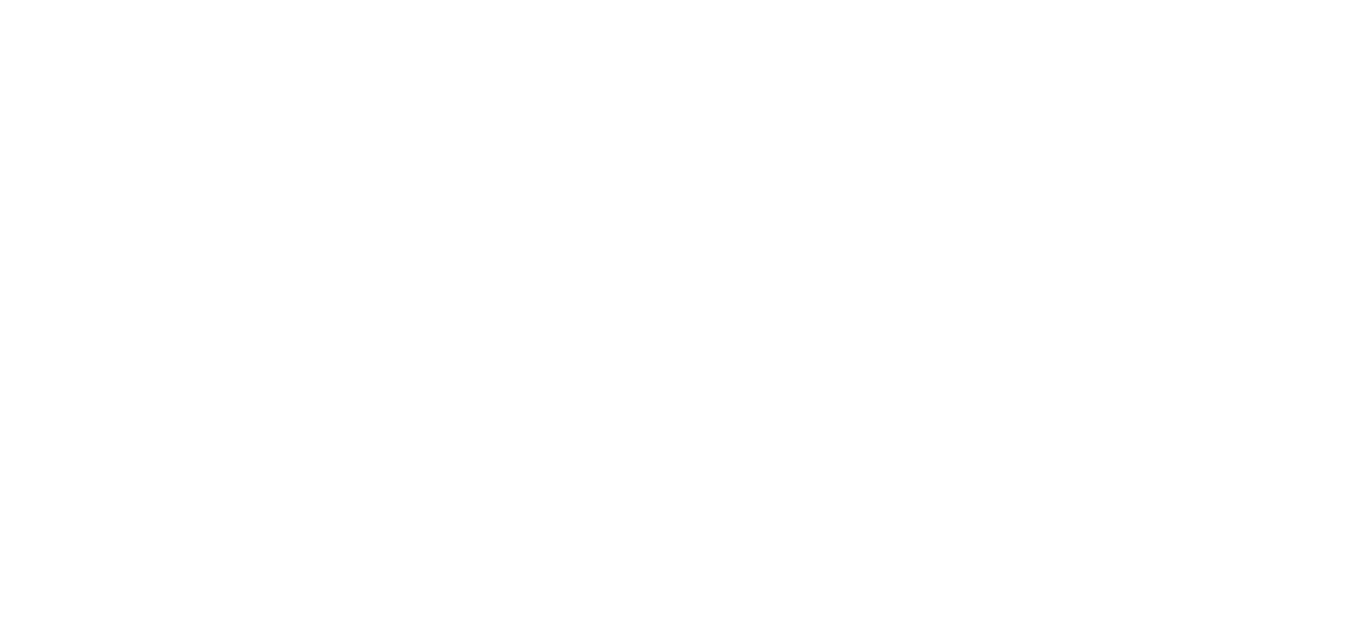
click at [1080, 366] on body at bounding box center [673, 320] width 1346 height 640
